Goal: Transaction & Acquisition: Purchase product/service

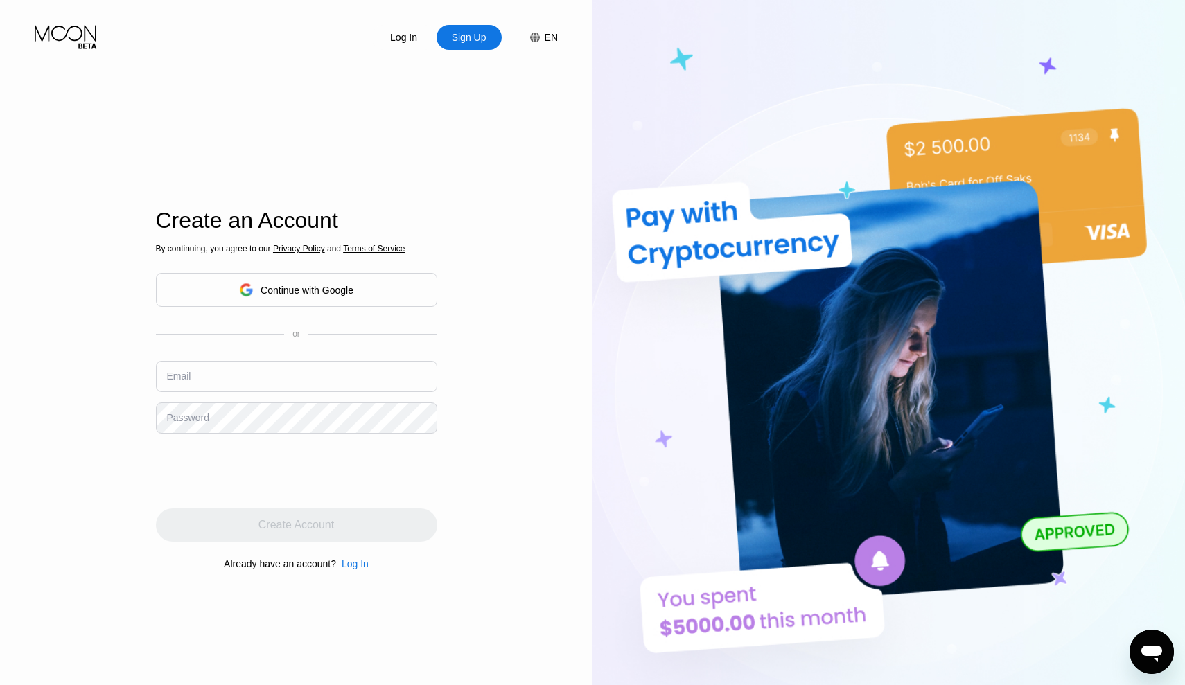
click at [245, 383] on input "text" at bounding box center [296, 376] width 281 height 31
type input "[EMAIL_ADDRESS][DOMAIN_NAME]"
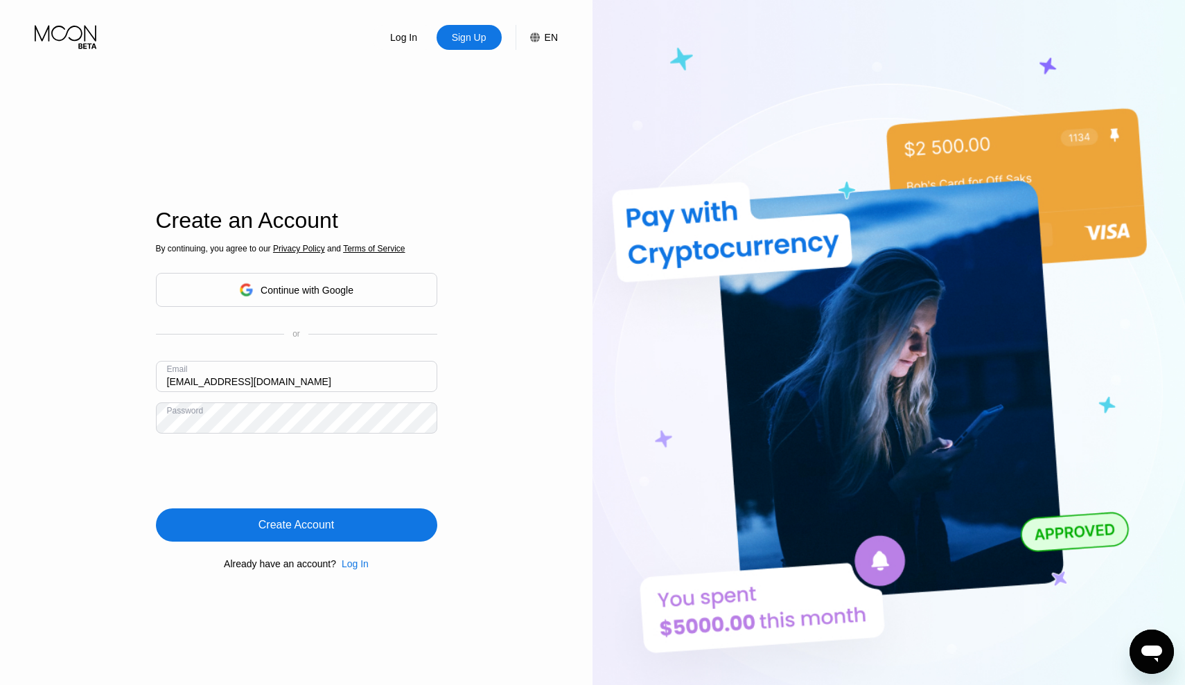
click at [324, 530] on div "Create Account" at bounding box center [296, 525] width 76 height 14
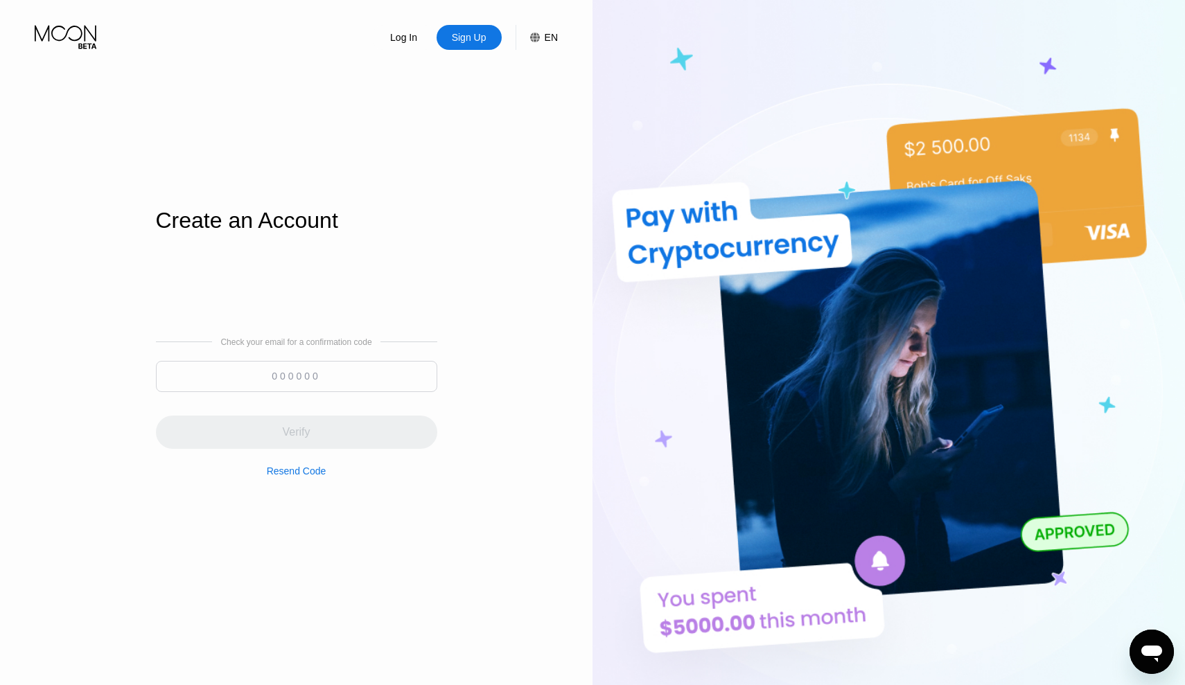
click at [331, 377] on input at bounding box center [296, 376] width 281 height 31
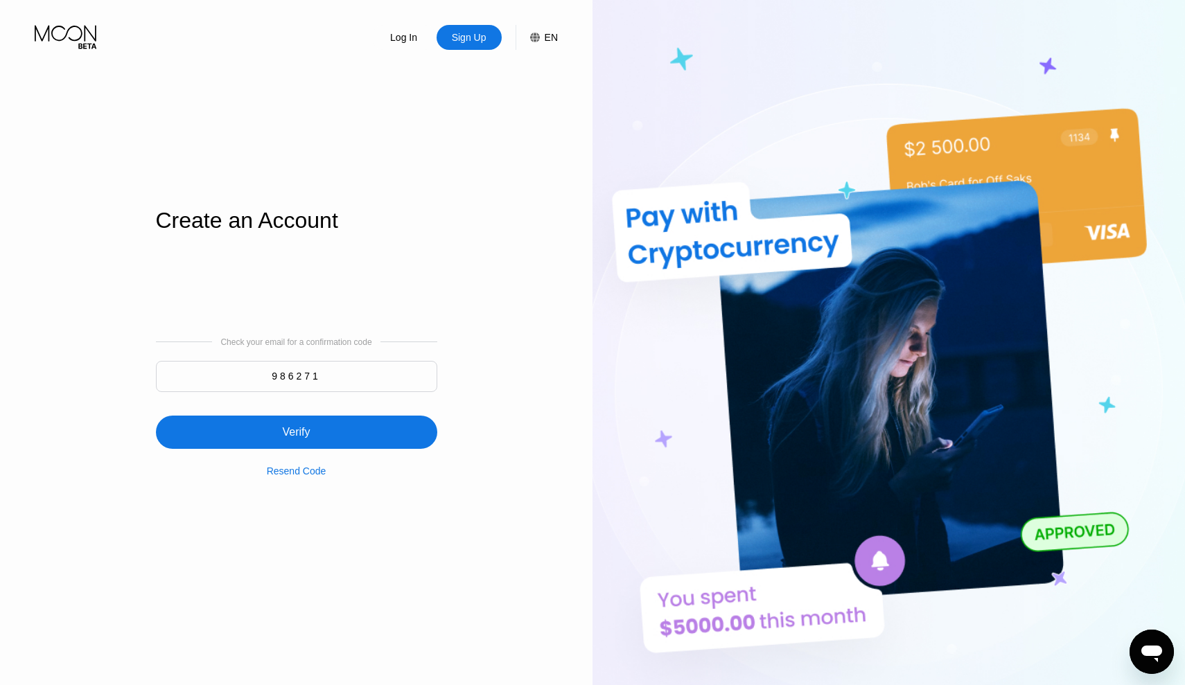
type input "986271"
click at [297, 435] on div "Verify" at bounding box center [296, 432] width 28 height 14
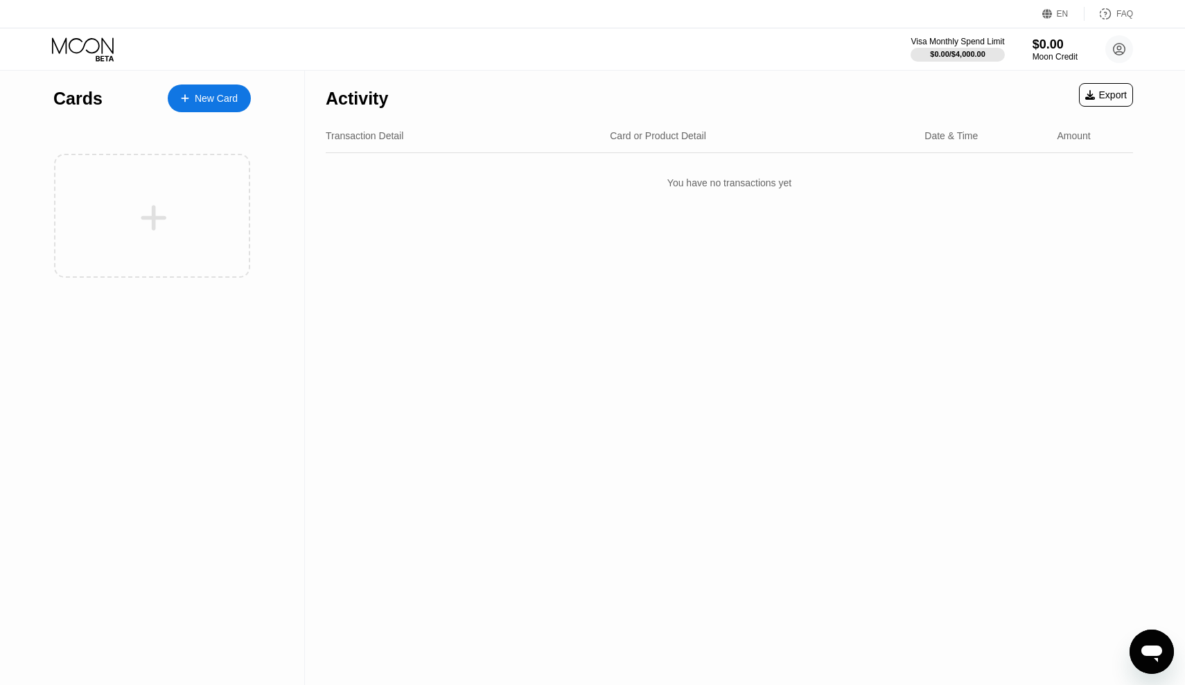
click at [196, 101] on div "New Card" at bounding box center [216, 99] width 43 height 12
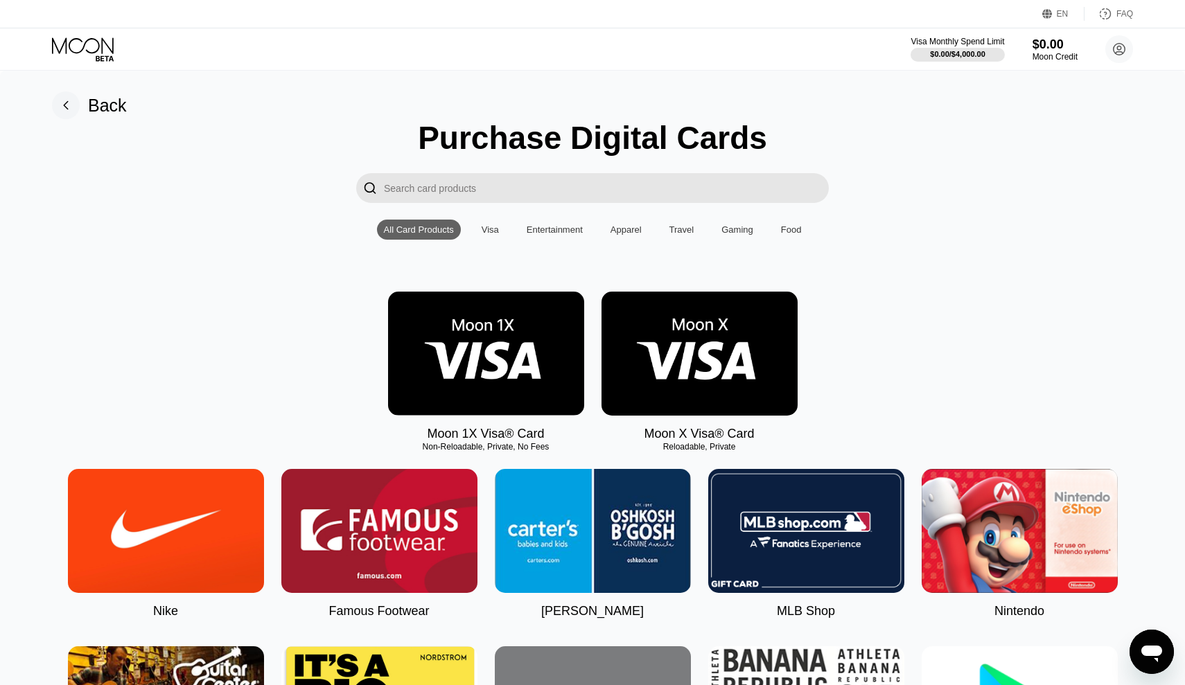
click at [494, 392] on img at bounding box center [486, 354] width 196 height 124
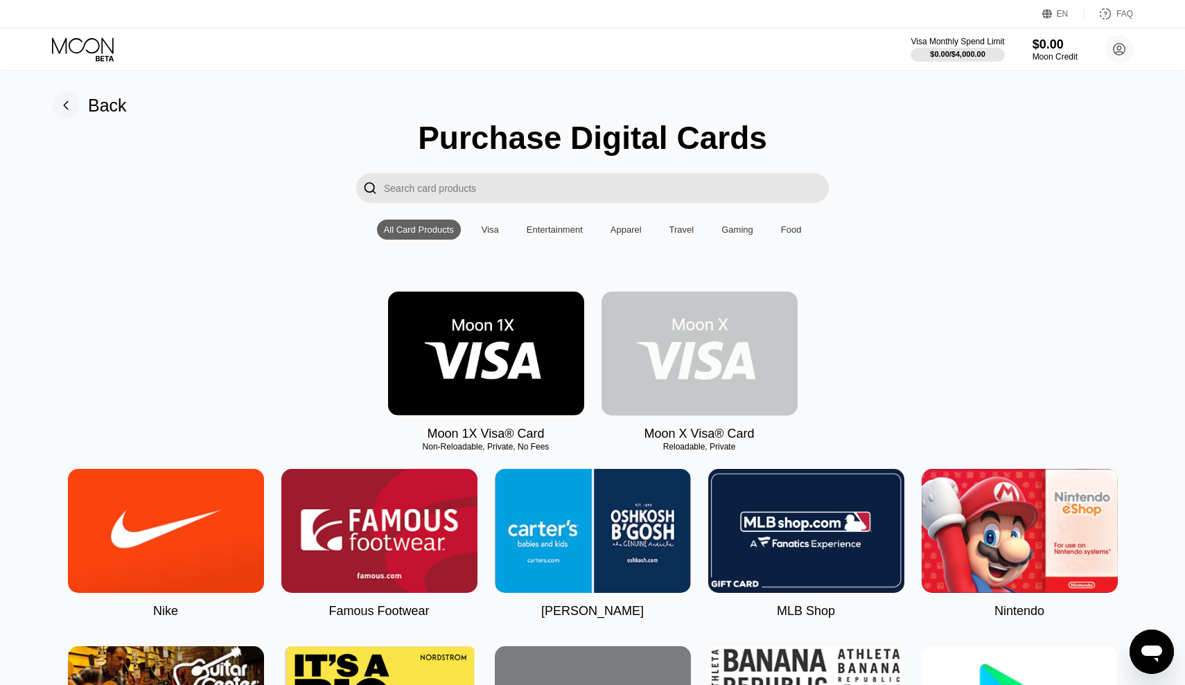
click at [708, 351] on img at bounding box center [699, 354] width 196 height 124
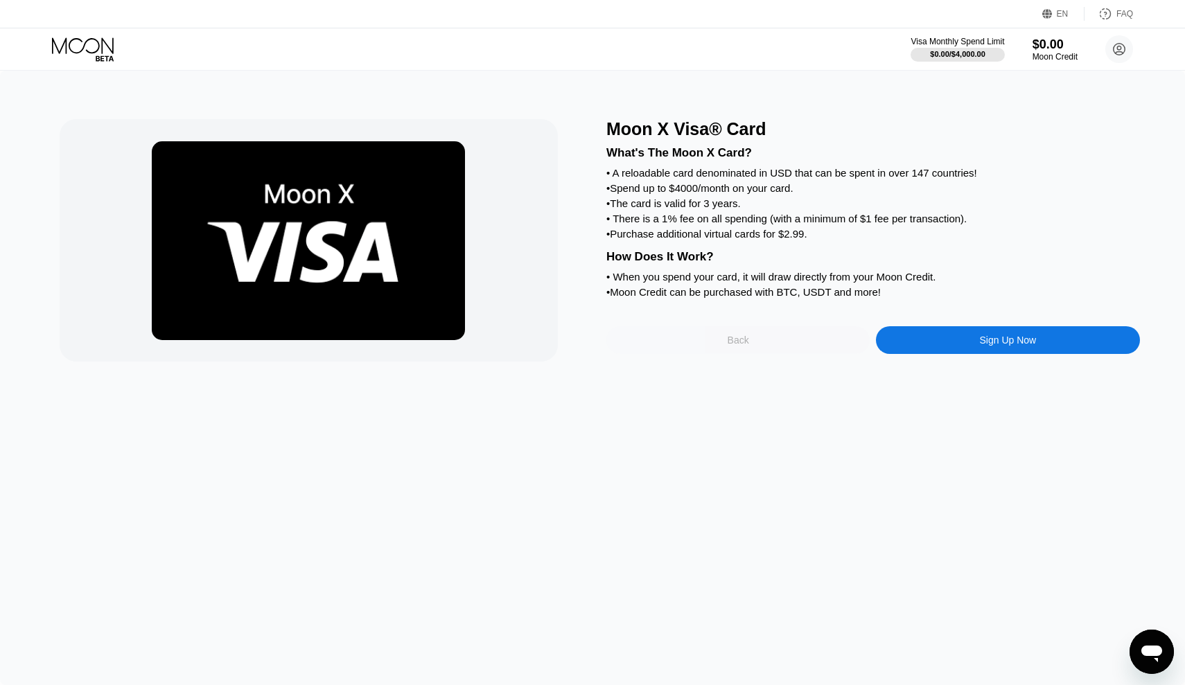
click at [719, 353] on div "Back" at bounding box center [737, 340] width 263 height 28
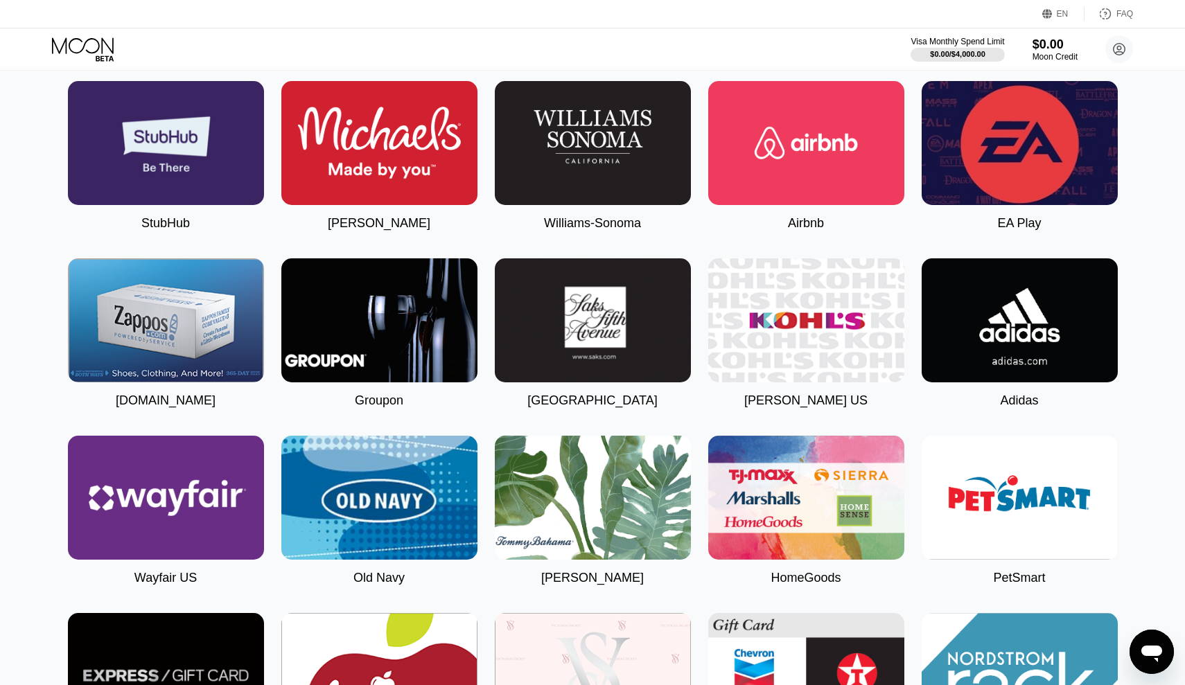
scroll to position [2516, 0]
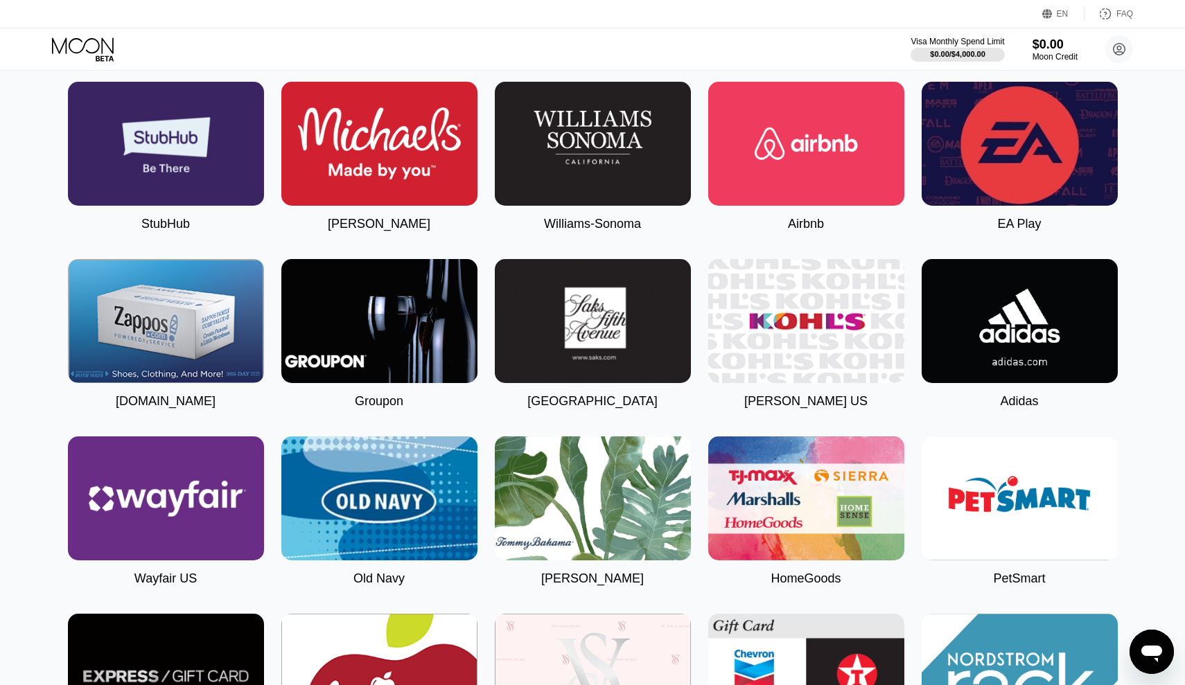
click at [820, 161] on img at bounding box center [806, 144] width 196 height 124
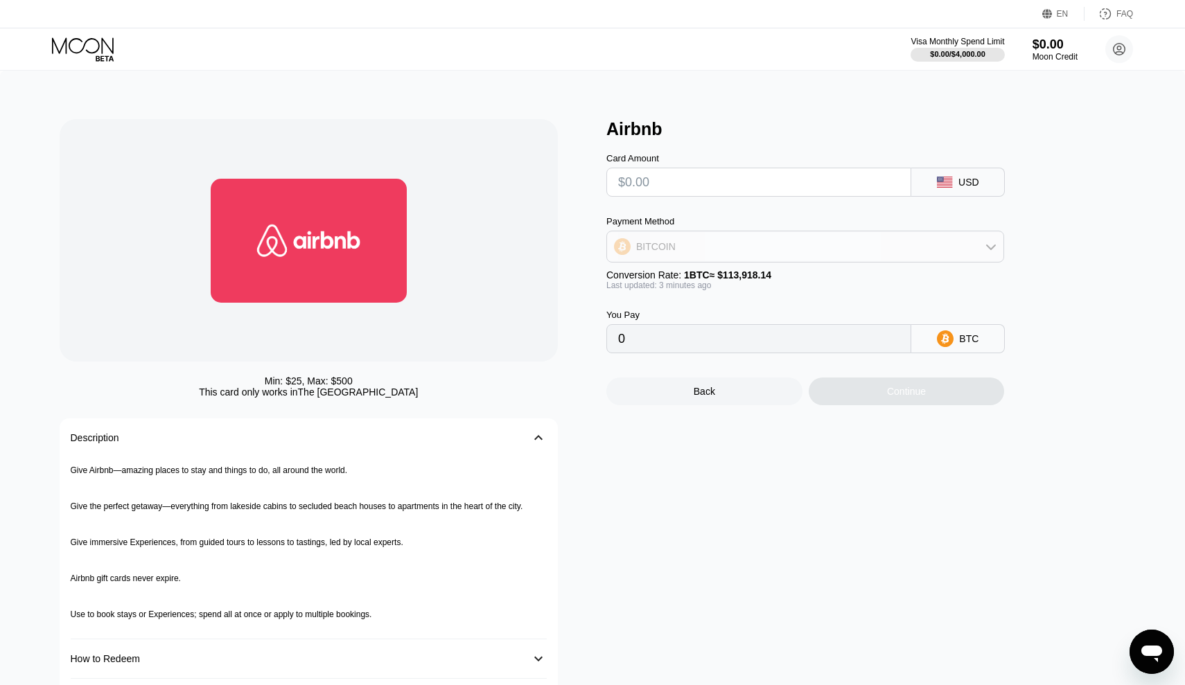
click at [990, 249] on icon at bounding box center [991, 248] width 10 height 6
click at [667, 317] on span "USDT on TRON" at bounding box center [675, 315] width 70 height 11
type input "0.00"
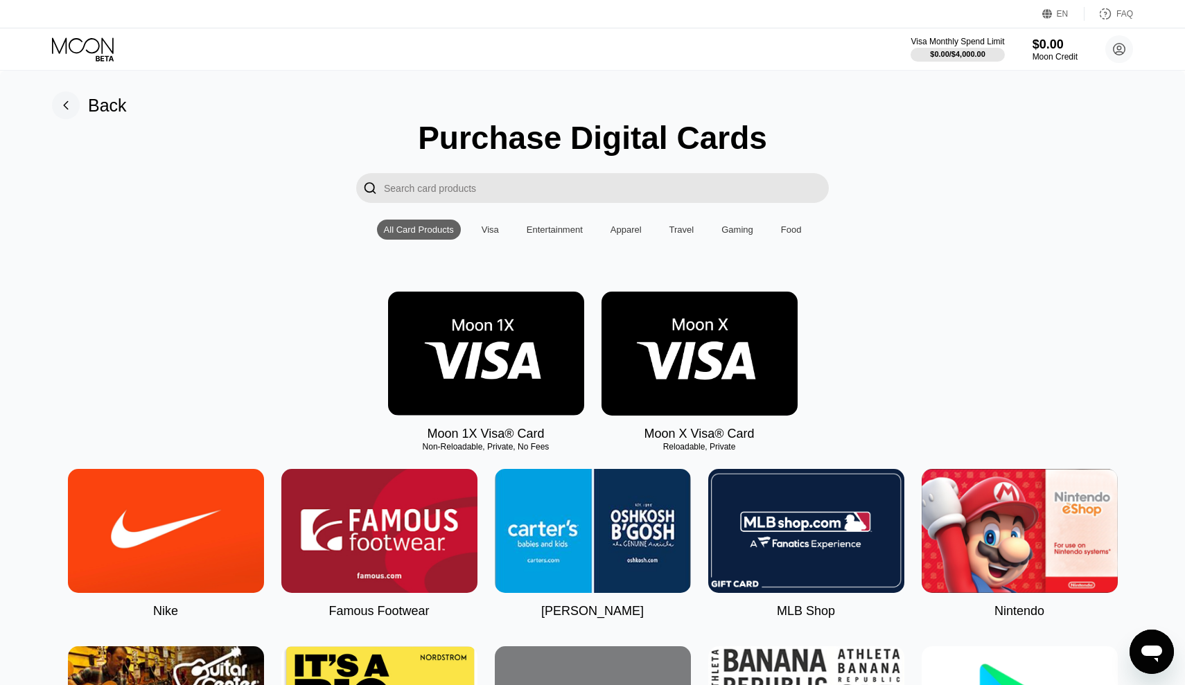
click at [490, 227] on div "Visa" at bounding box center [490, 230] width 17 height 10
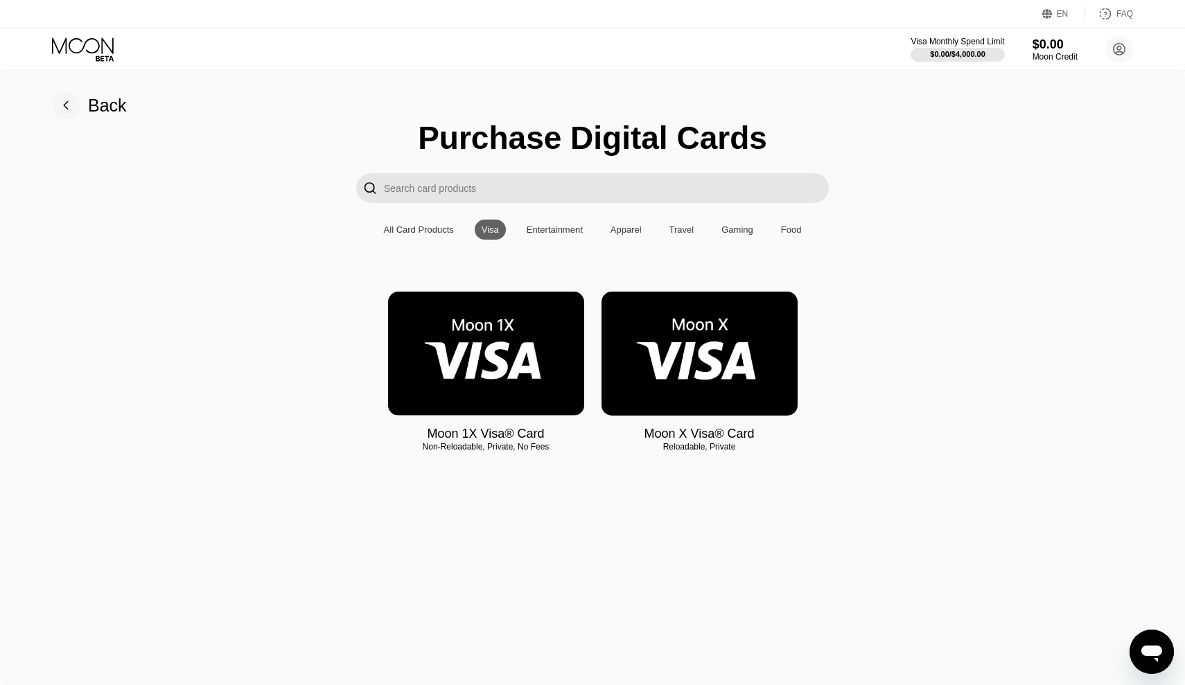
click at [541, 228] on div "Entertainment" at bounding box center [555, 230] width 56 height 10
